Goal: Find specific page/section: Find specific page/section

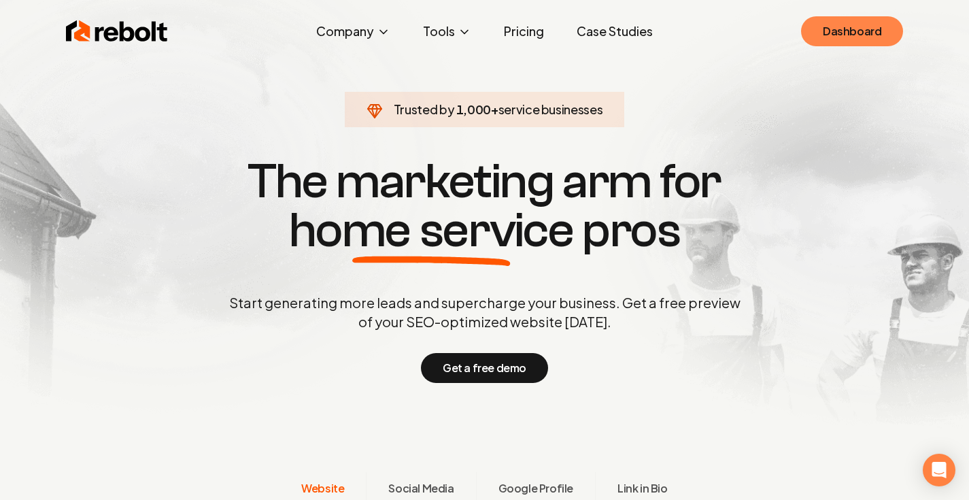
click at [835, 29] on link "Dashboard" at bounding box center [852, 31] width 102 height 30
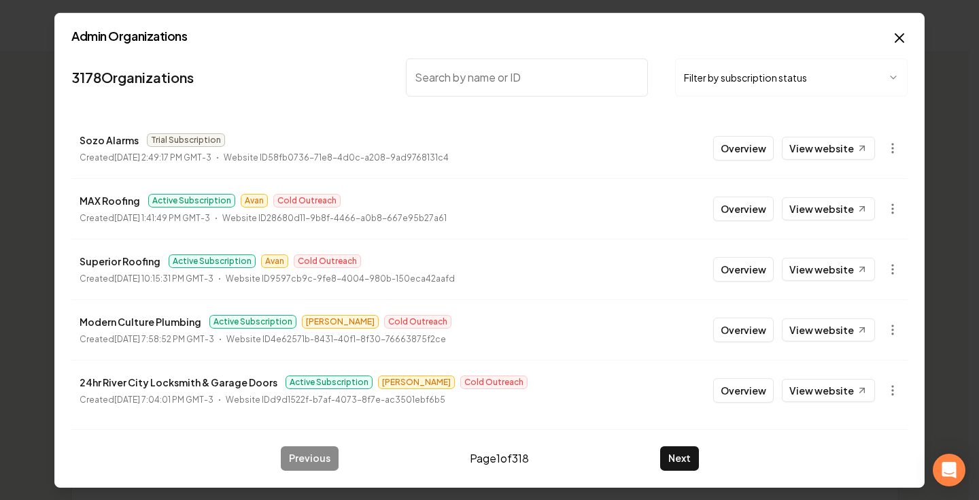
click at [764, 68] on button "Filter by subscription status" at bounding box center [791, 77] width 233 height 38
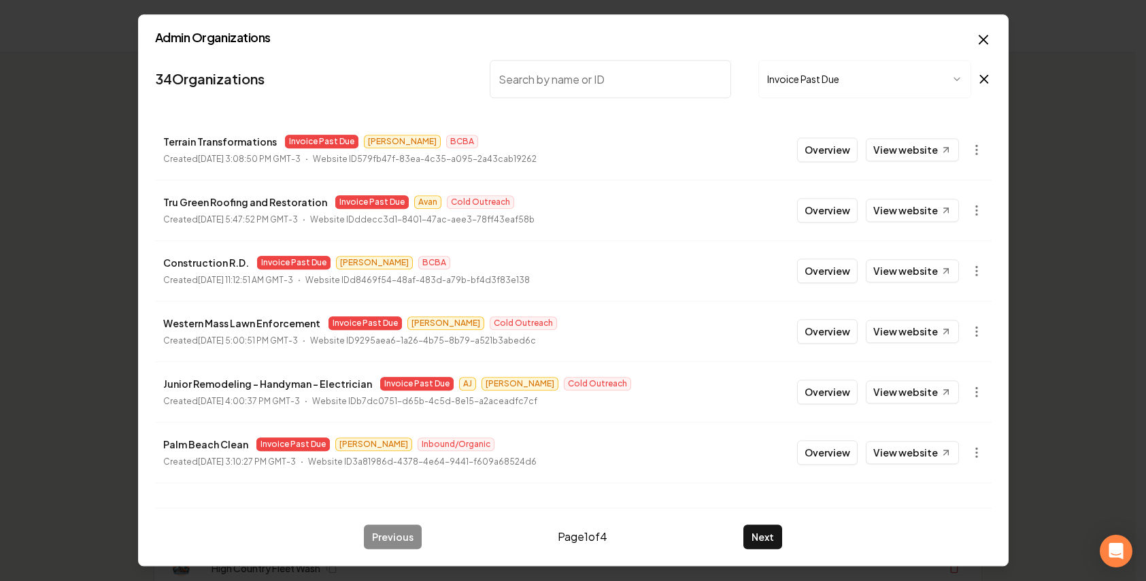
click at [951, 75] on icon "button" at bounding box center [956, 78] width 11 height 11
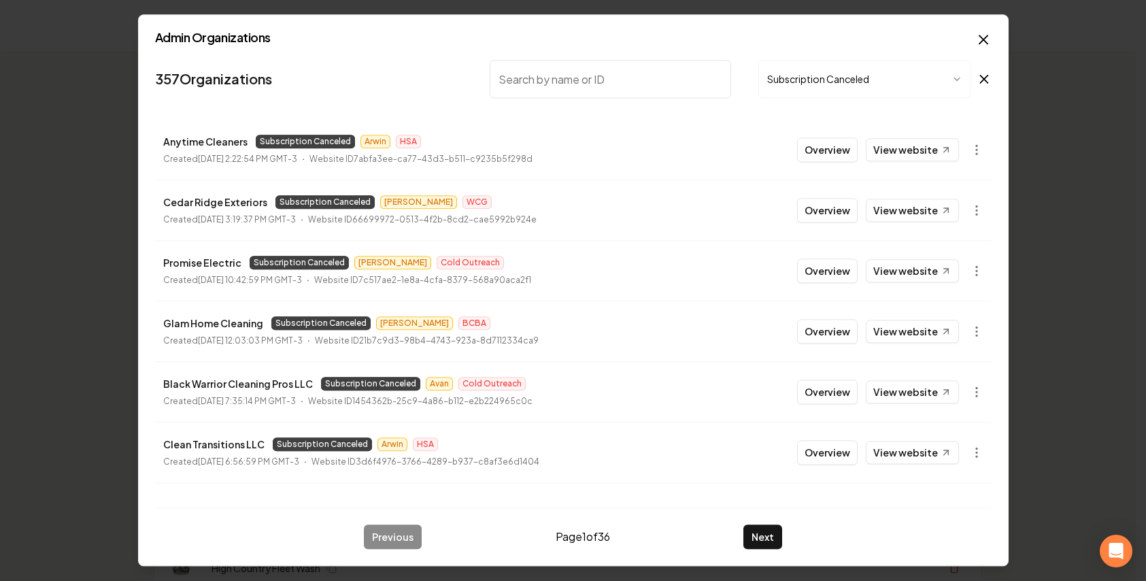
click at [968, 75] on icon at bounding box center [983, 79] width 15 height 16
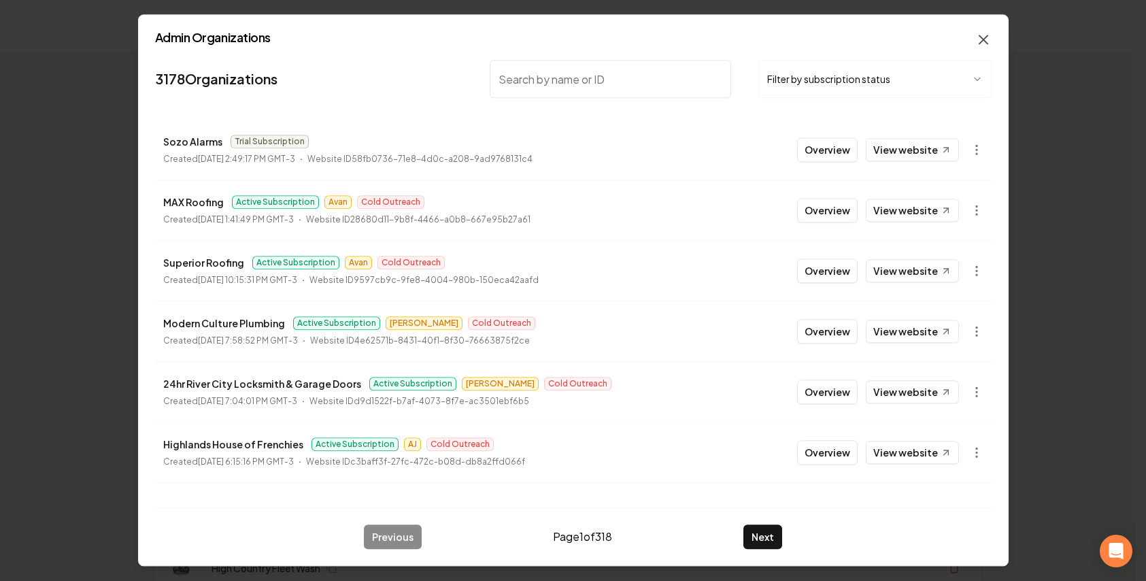
click at [968, 38] on icon "button" at bounding box center [983, 39] width 16 height 16
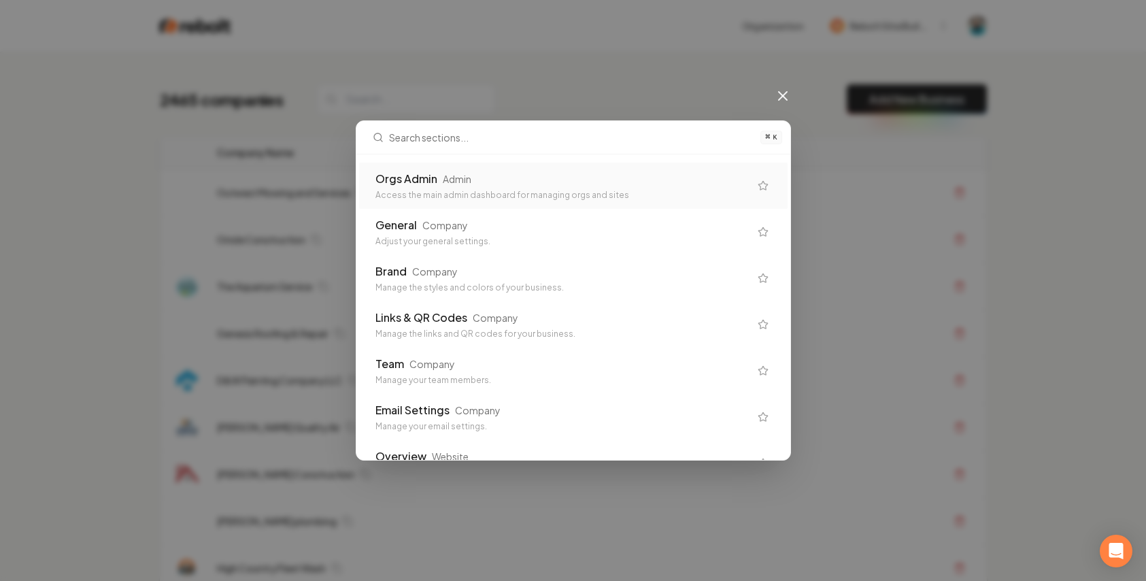
click at [406, 182] on div "Orgs Admin" at bounding box center [406, 179] width 62 height 16
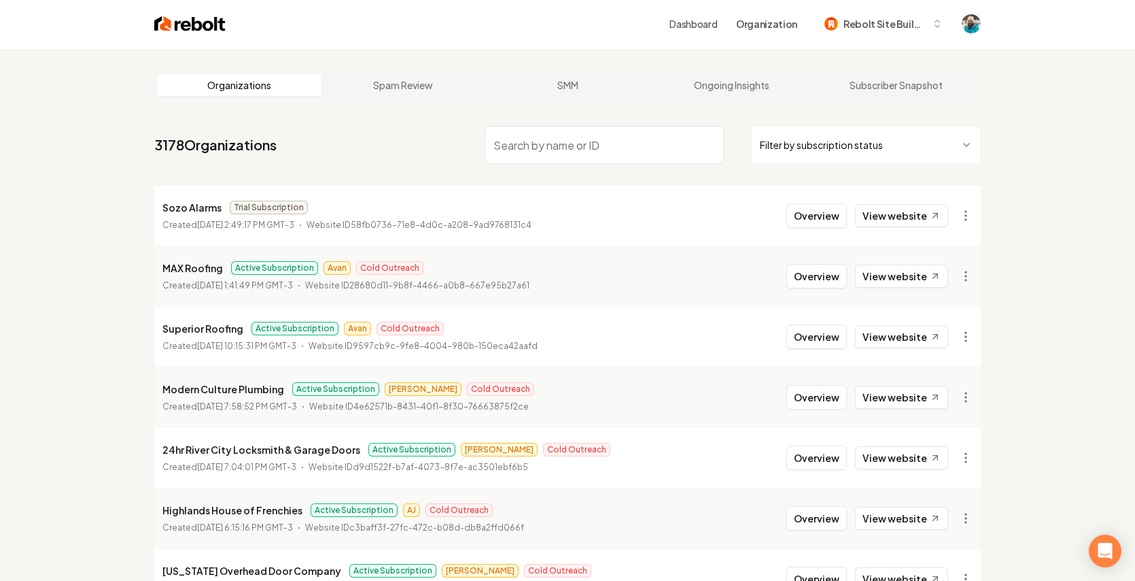
scroll to position [1, 0]
click at [954, 155] on html "Dashboard Organization Rebolt Site Builder Organizations Spam Review SMM Ongoin…" at bounding box center [567, 289] width 1135 height 581
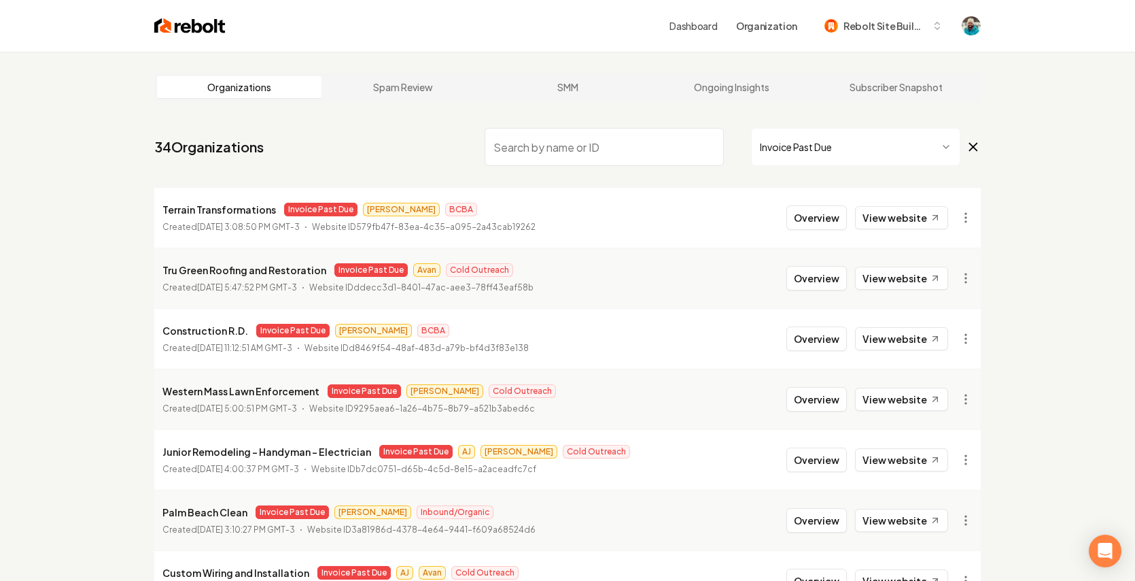
click at [968, 148] on icon at bounding box center [973, 146] width 7 height 7
